Goal: Find specific page/section: Find specific page/section

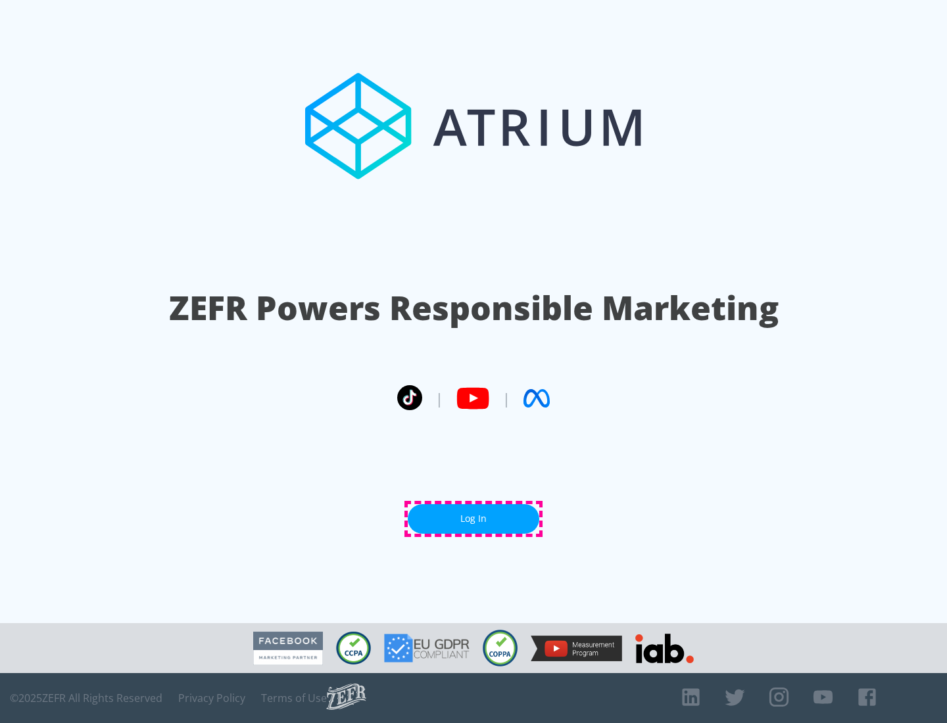
click at [474, 519] on link "Log In" at bounding box center [474, 519] width 132 height 30
